Goal: Communication & Community: Share content

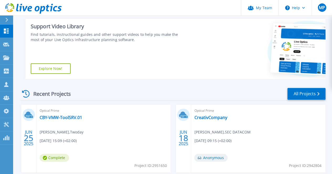
scroll to position [105, 0]
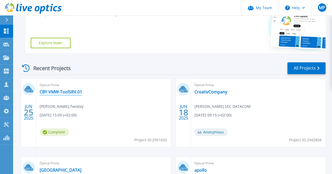
click at [78, 91] on link "CBY-VMW-ToolSRV.01" at bounding box center [61, 91] width 42 height 5
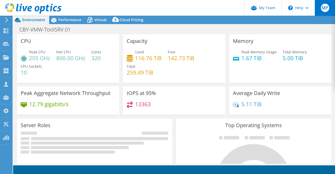
click at [325, 10] on span "MP" at bounding box center [325, 8] width 8 height 8
select select "USD"
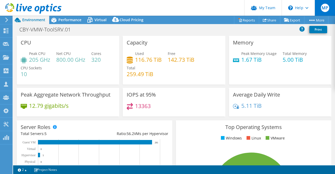
click at [325, 10] on span "MP" at bounding box center [325, 8] width 8 height 8
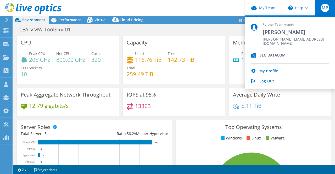
click at [225, 33] on div "CBY-VMW-ToolSRV.01 Print" at bounding box center [174, 30] width 322 height 10
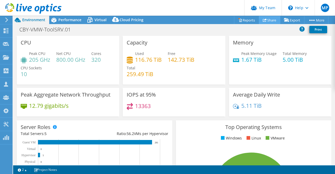
click at [273, 22] on link "Share" at bounding box center [269, 20] width 21 height 8
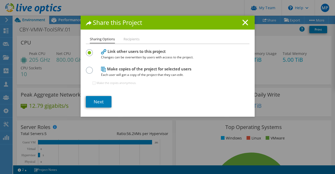
click at [95, 95] on section "Link other users to this project Changes can be overwritten by users with acces…" at bounding box center [168, 78] width 164 height 60
click at [98, 100] on link "Next" at bounding box center [99, 102] width 26 height 12
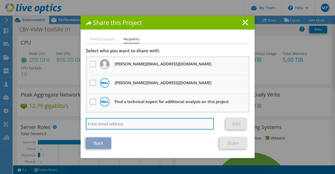
click at [129, 118] on input "search" at bounding box center [150, 124] width 128 height 12
type input "Dennisf@secdatacom.dk"
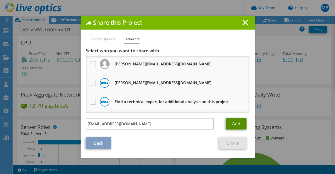
click at [233, 123] on link "Add" at bounding box center [236, 124] width 21 height 12
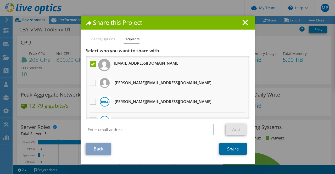
click at [232, 149] on link "Share" at bounding box center [234, 149] width 28 height 12
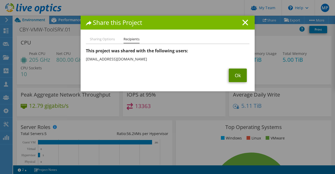
click at [232, 73] on link "Ok" at bounding box center [238, 76] width 18 height 14
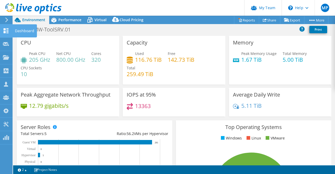
click at [8, 29] on icon at bounding box center [6, 30] width 6 height 5
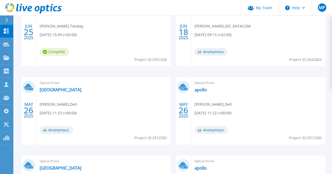
scroll to position [186, 0]
